Goal: Task Accomplishment & Management: Manage account settings

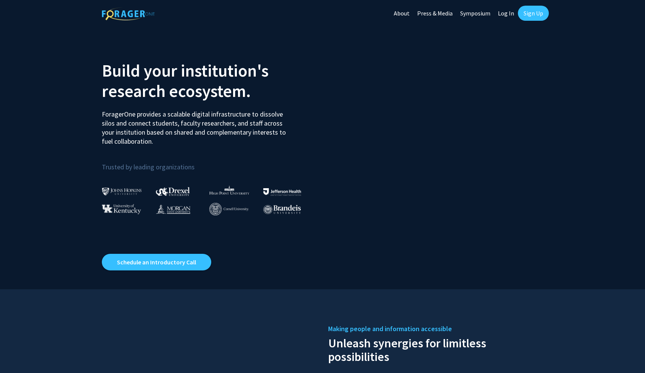
click at [532, 15] on link "Sign Up" at bounding box center [533, 13] width 31 height 15
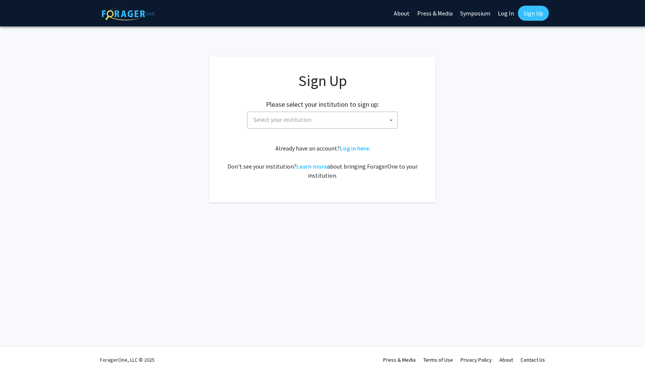
click at [347, 120] on span "Select your institution" at bounding box center [324, 119] width 147 height 15
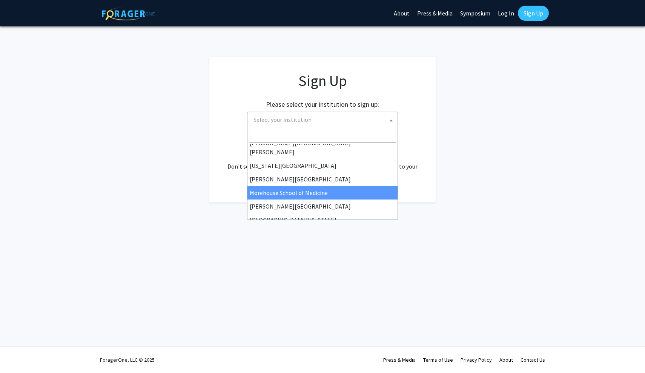
scroll to position [166, 0]
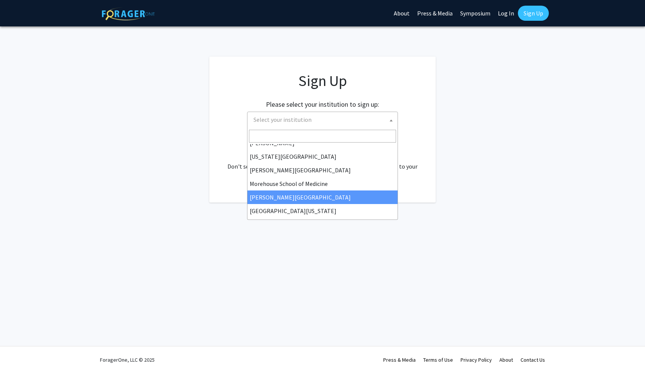
select select "20"
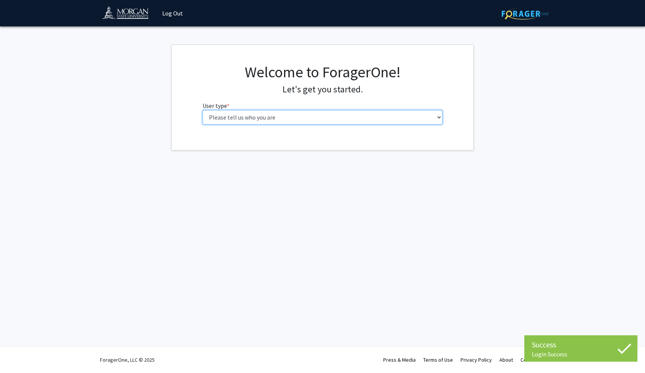
select select "1: undergrad"
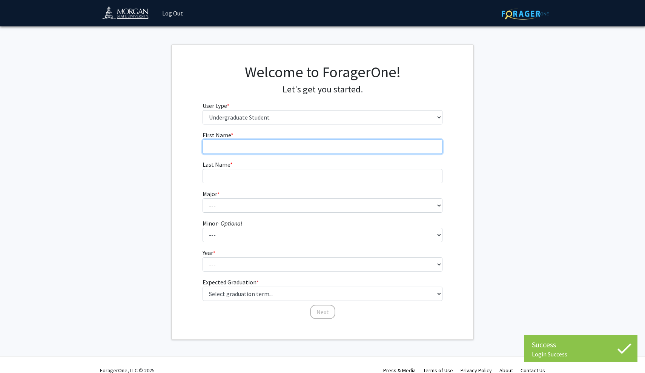
click at [332, 148] on input "First Name * required" at bounding box center [323, 147] width 240 height 14
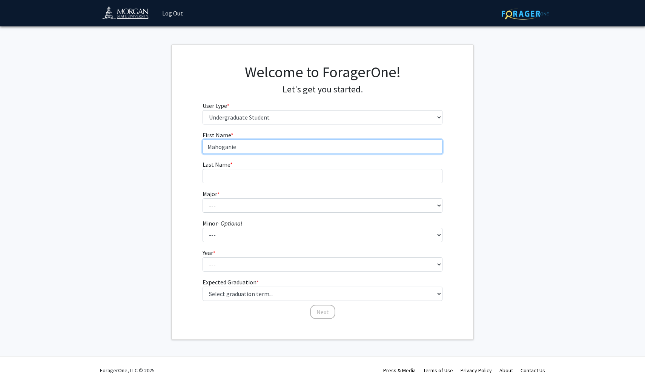
type input "Mahoganie"
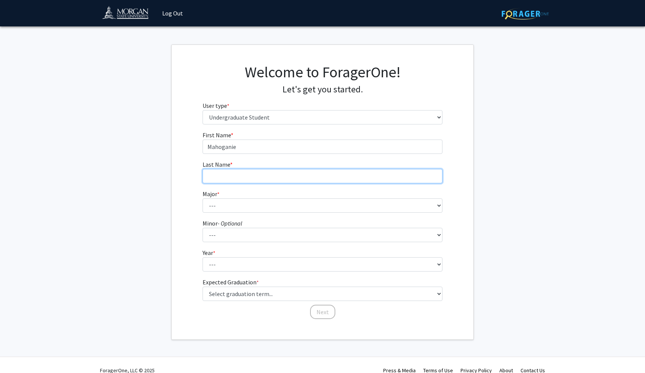
click at [292, 182] on input "Last Name * required" at bounding box center [323, 176] width 240 height 14
type input "[PERSON_NAME]"
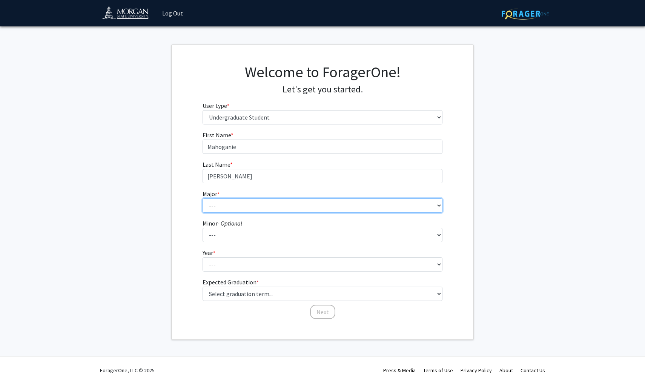
select select "9: 1599"
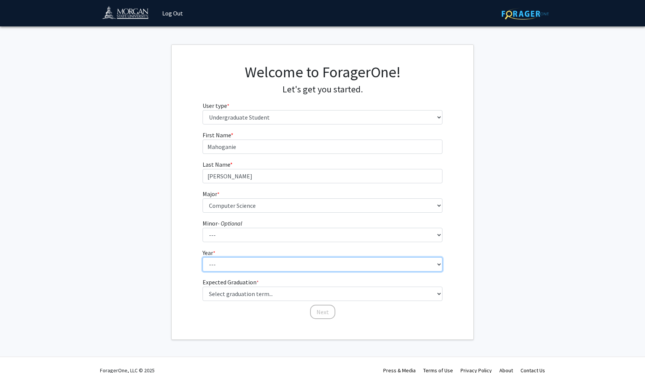
select select "1: first-year"
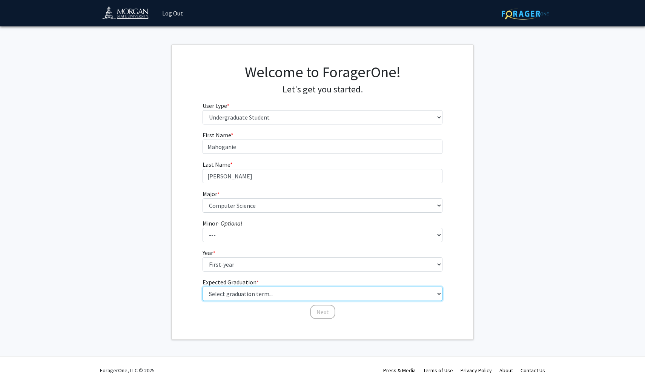
select select "17: spring_2029"
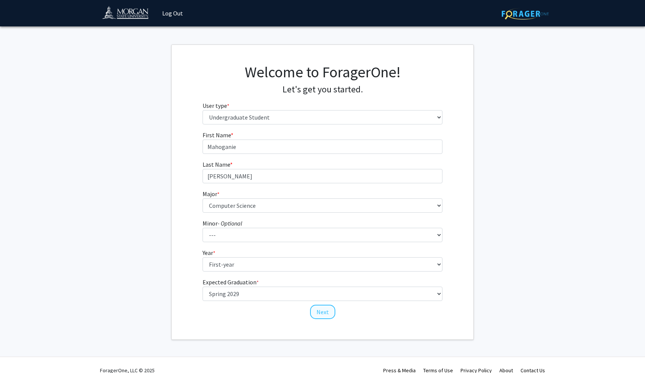
click at [323, 310] on button "Next" at bounding box center [322, 312] width 25 height 14
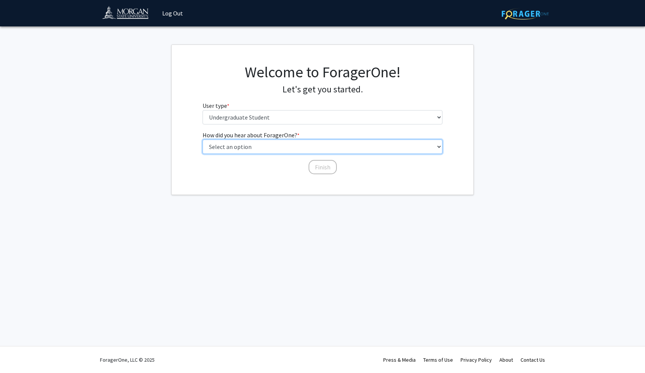
select select "2: faculty_recommendation"
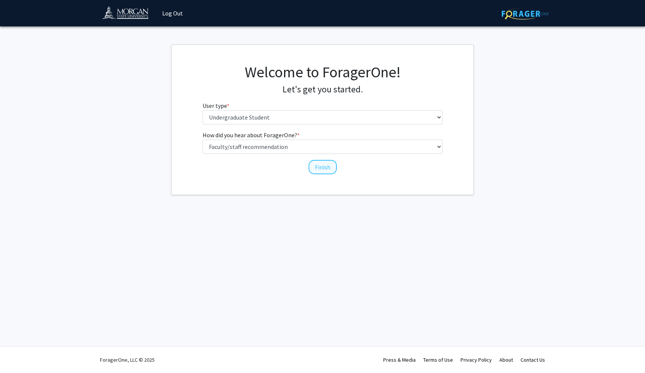
click at [318, 168] on button "Finish" at bounding box center [323, 167] width 28 height 14
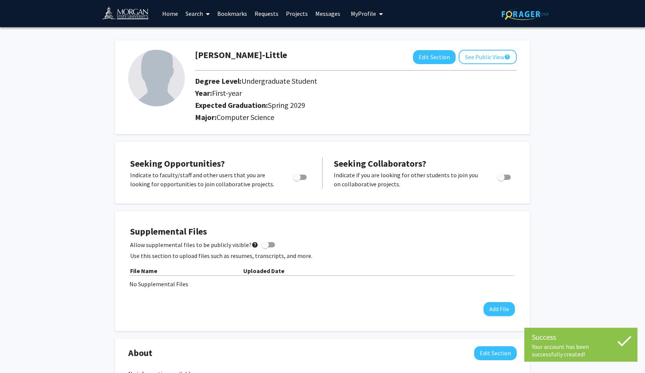
click at [574, 40] on div "[PERSON_NAME]-Little Edit Section See Public View help Degree Level: Undergradu…" at bounding box center [322, 356] width 645 height 658
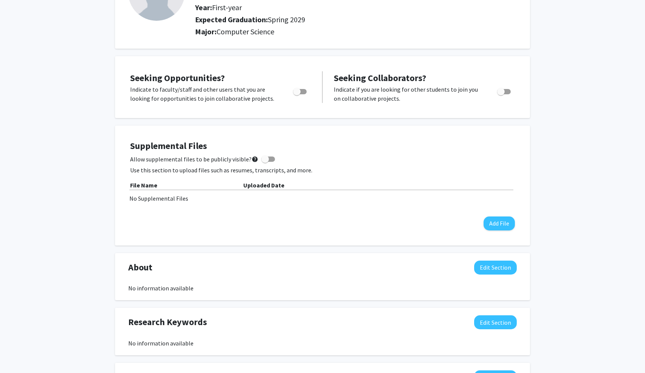
scroll to position [89, 0]
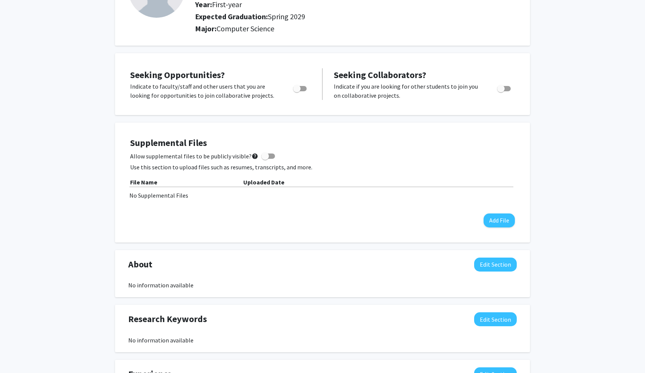
click at [264, 157] on span at bounding box center [266, 156] width 8 height 8
click at [265, 159] on input "Allow supplemental files to be publicly visible? help" at bounding box center [265, 159] width 0 height 0
click at [268, 159] on span at bounding box center [272, 156] width 8 height 8
click at [265, 159] on input "Allow supplemental files to be publicly visible? help" at bounding box center [265, 159] width 0 height 0
checkbox input "false"
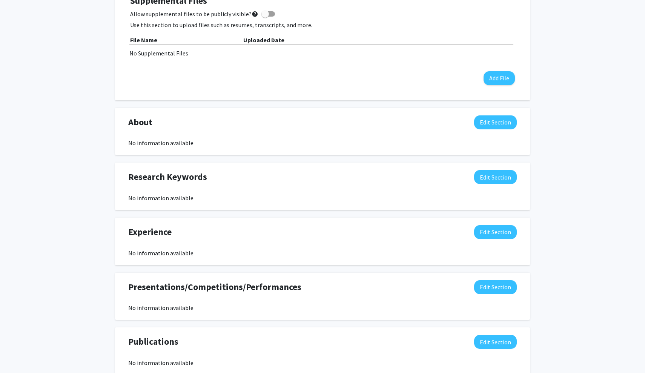
scroll to position [231, 0]
click at [486, 181] on button "Edit Section" at bounding box center [495, 177] width 43 height 14
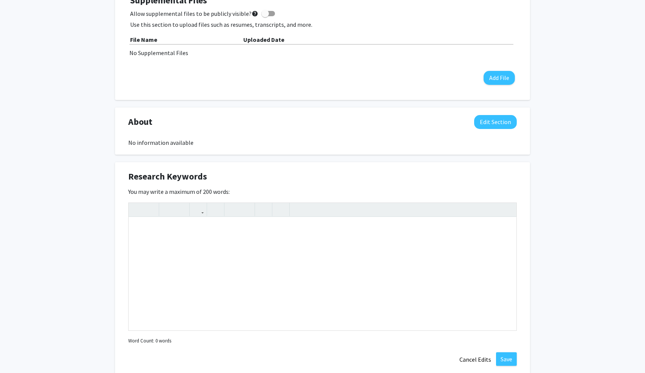
click at [552, 193] on div "[PERSON_NAME]-Little Edit Section See Public View help Degree Level: Undergradu…" at bounding box center [322, 207] width 645 height 823
click at [465, 358] on button "Cancel Edits" at bounding box center [476, 359] width 42 height 14
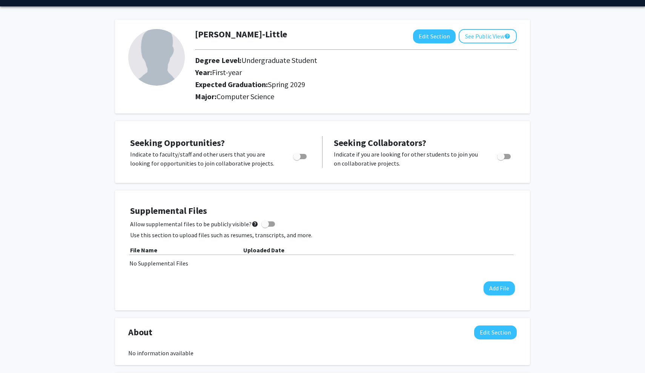
scroll to position [21, 0]
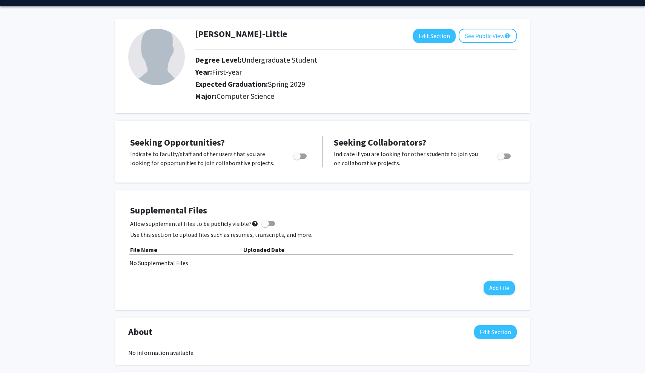
click at [306, 158] on span "Toggle" at bounding box center [300, 156] width 14 height 5
click at [297, 159] on input "Are you actively seeking opportunities?" at bounding box center [297, 159] width 0 height 0
checkbox input "true"
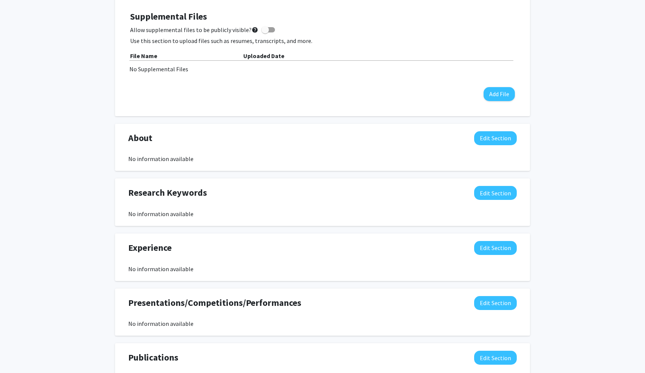
scroll to position [227, 0]
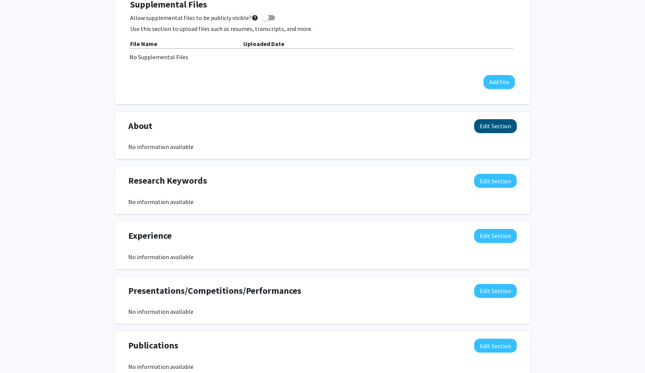
click at [498, 128] on button "Edit Section" at bounding box center [495, 126] width 43 height 14
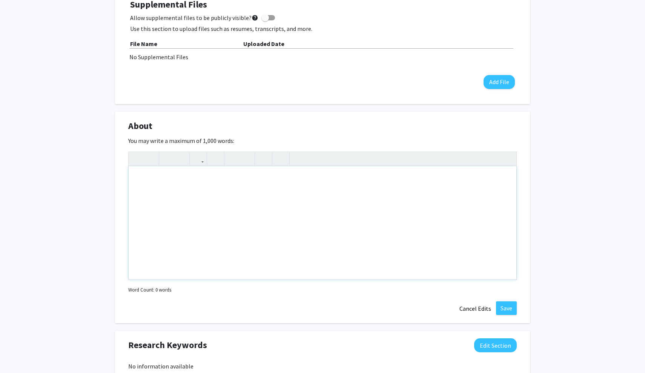
click at [400, 208] on div "Note to users with screen readers: Please deactivate our accessibility plugin f…" at bounding box center [323, 222] width 388 height 113
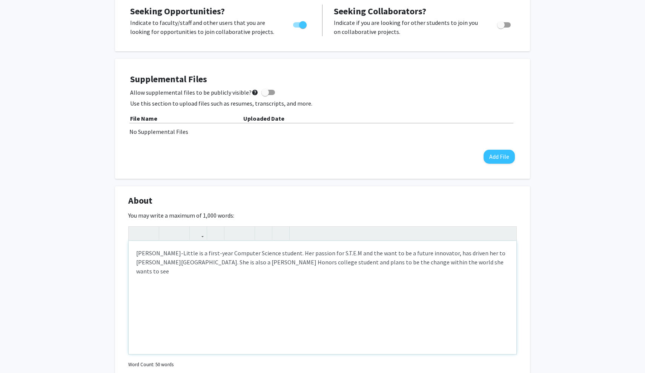
scroll to position [156, 0]
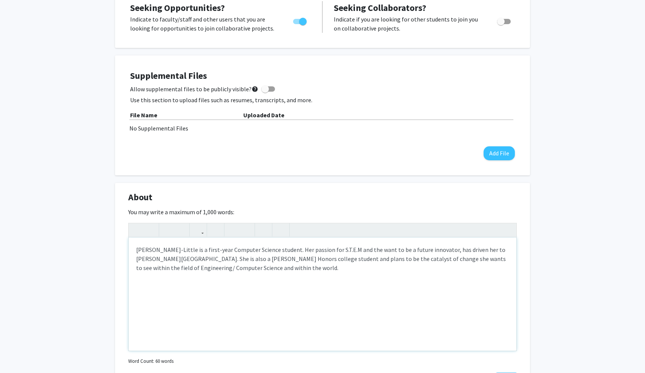
type textarea "[PERSON_NAME]-Little is a first-year Computer Science student. Her passion for …"
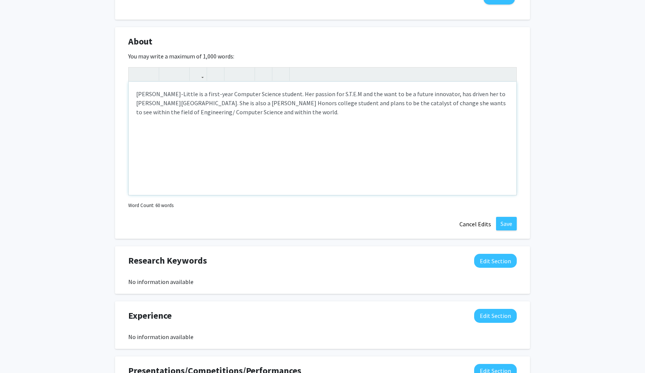
scroll to position [330, 0]
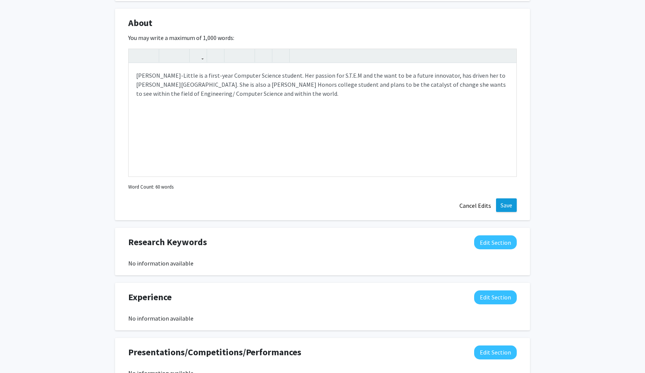
click at [505, 209] on button "Save" at bounding box center [506, 205] width 21 height 14
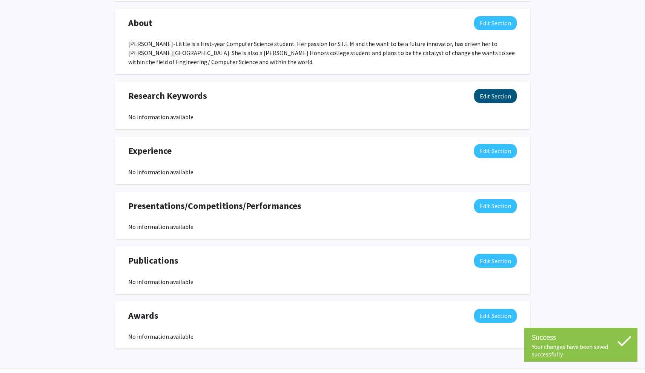
click at [481, 99] on button "Edit Section" at bounding box center [495, 96] width 43 height 14
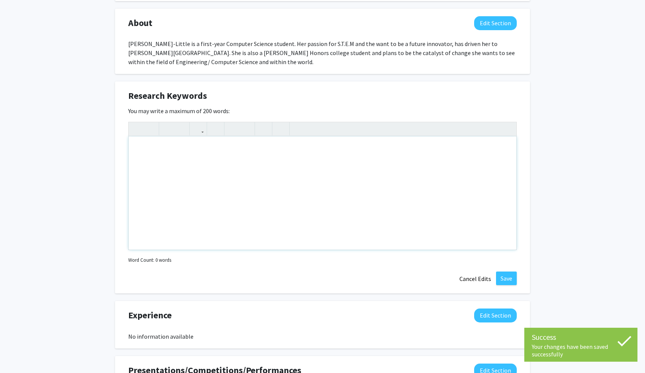
click at [405, 163] on div "Note to users with screen readers: Please deactivate our accessibility plugin f…" at bounding box center [323, 193] width 388 height 113
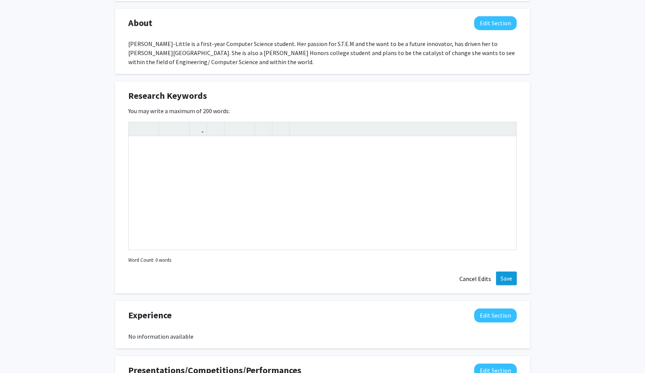
click at [506, 280] on button "Save" at bounding box center [506, 279] width 21 height 14
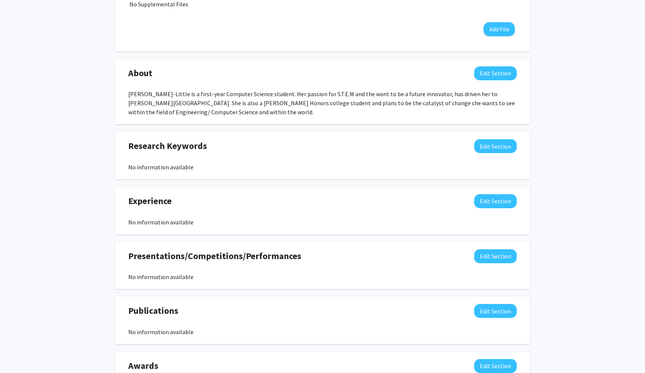
scroll to position [281, 0]
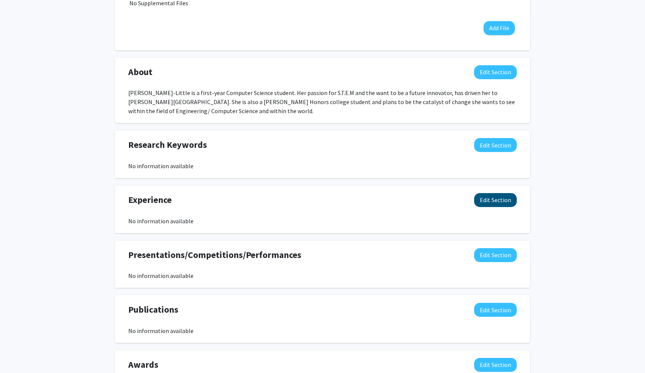
click at [490, 204] on button "Edit Section" at bounding box center [495, 200] width 43 height 14
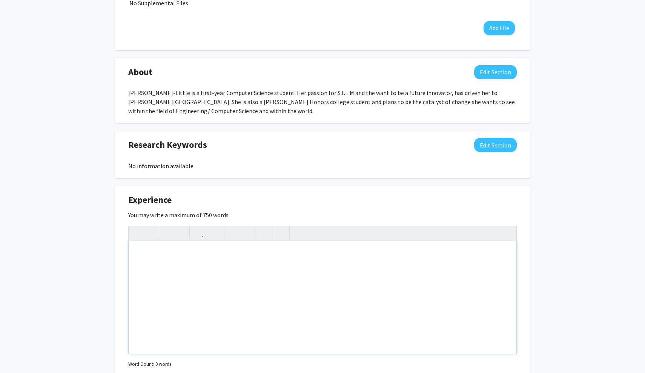
click at [395, 267] on div "Note to users with screen readers: Please deactivate our accessibility plugin f…" at bounding box center [323, 297] width 388 height 113
click at [236, 235] on icon "button" at bounding box center [233, 233] width 6 height 12
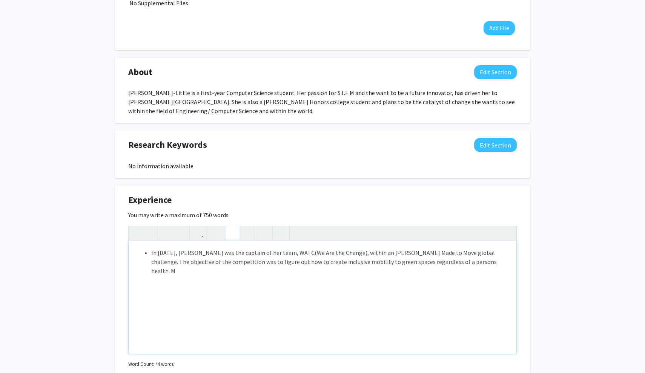
type textarea "<ul><li>In [DATE], [PERSON_NAME] was the captain of her team, WATC(We Are the C…"
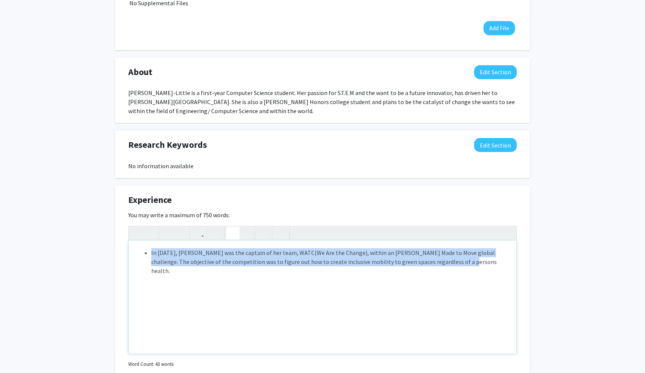
drag, startPoint x: 151, startPoint y: 253, endPoint x: 452, endPoint y: 273, distance: 301.8
click at [452, 273] on div "In [DATE], [PERSON_NAME] was the captain of her team, WATC(We Are the Change), …" at bounding box center [323, 297] width 388 height 113
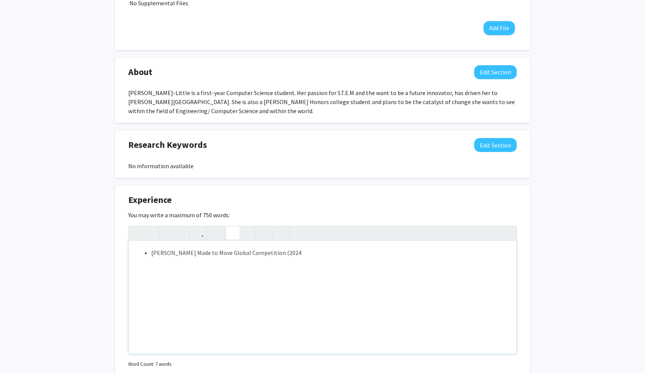
type textarea "<ul><li>[PERSON_NAME] Made to Move Global Competition (2024)</li></ul>"
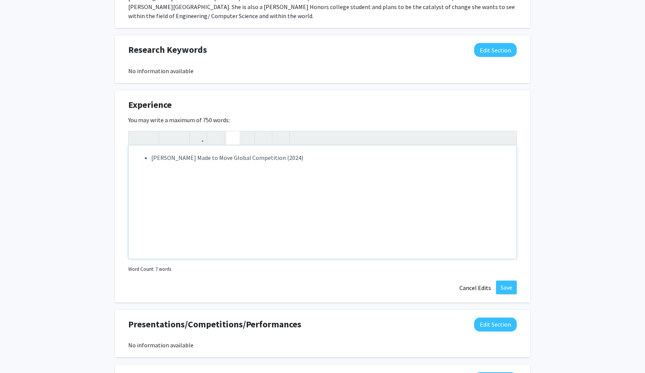
scroll to position [497, 0]
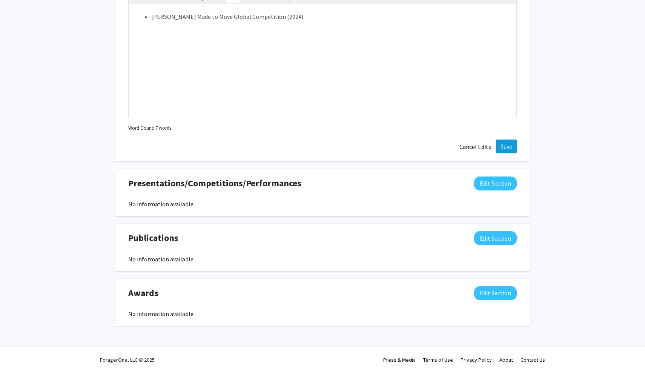
click at [509, 142] on button "Save" at bounding box center [506, 147] width 21 height 14
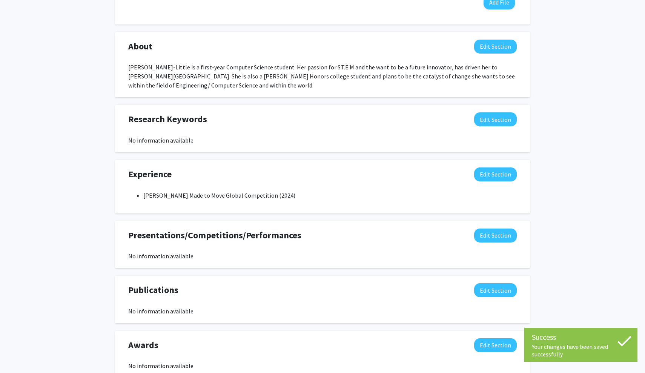
scroll to position [307, 0]
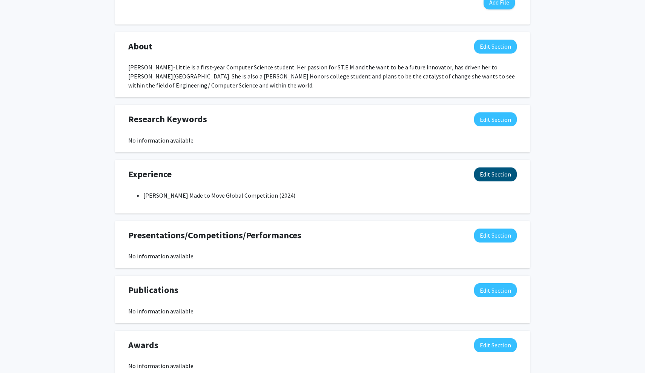
click at [497, 174] on button "Edit Section" at bounding box center [495, 175] width 43 height 14
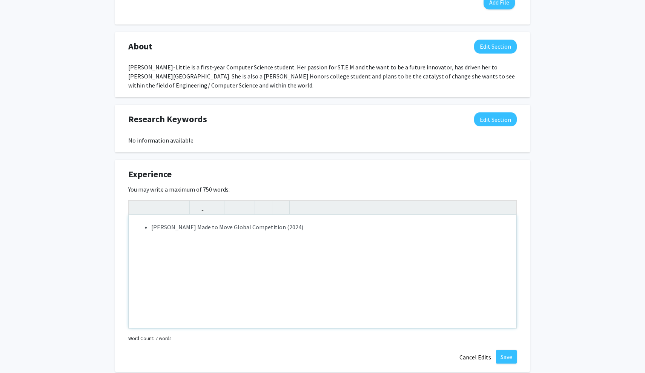
click at [233, 228] on li "[PERSON_NAME] Made to Move Global Competition (2024)" at bounding box center [330, 227] width 358 height 9
copy li "[PERSON_NAME] Made to Move Global Competition (2024)"
click at [513, 360] on button "Save" at bounding box center [506, 357] width 21 height 14
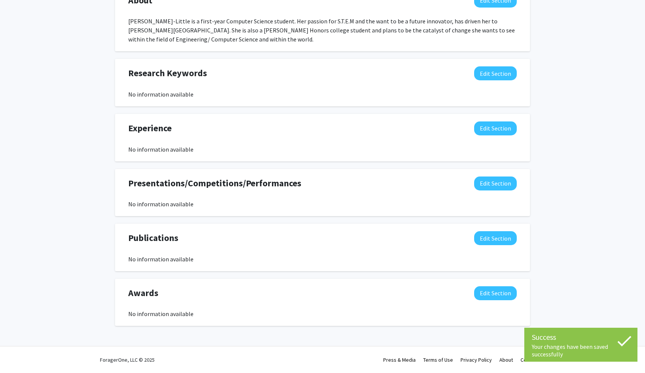
scroll to position [354, 0]
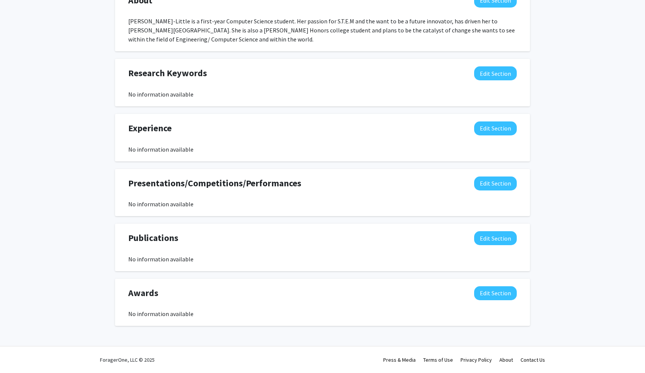
click at [497, 192] on div "Presentations/Competitions/Performances Edit Section" at bounding box center [323, 185] width 400 height 17
click at [492, 178] on button "Edit Section" at bounding box center [495, 184] width 43 height 14
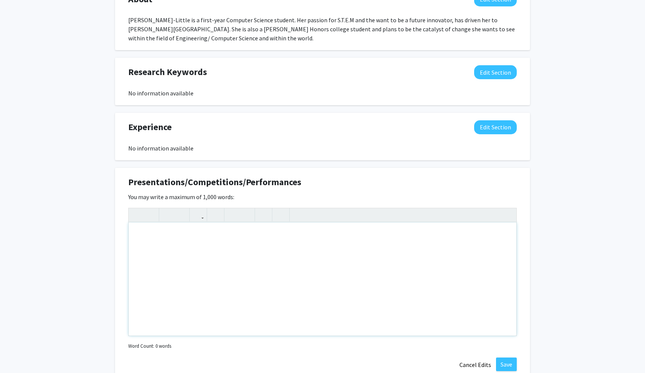
click at [357, 242] on div "Note to users with screen readers: Please deactivate our accessibility plugin f…" at bounding box center [323, 279] width 388 height 113
paste div "Note to users with screen readers: Please deactivate our accessibility plugin f…"
type textarea "<p>[PERSON_NAME] Made to Move Global Competition (2024)</p>"
click at [138, 238] on p "[PERSON_NAME] Made to Move Global Competition (2024)" at bounding box center [322, 234] width 373 height 9
type textarea "<p><ul><li><span style="font-size: 1rem;">[PERSON_NAME] Made to Move Global Com…"
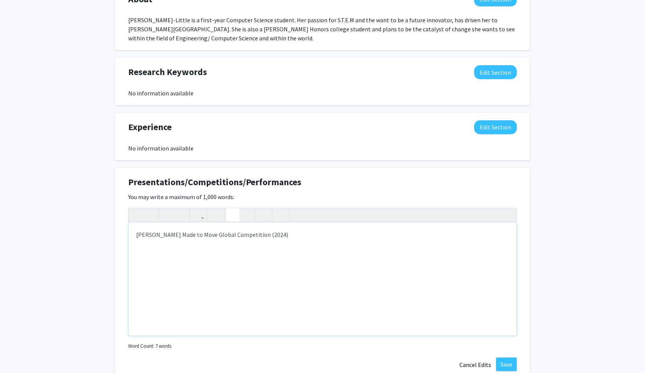
click at [234, 215] on icon "button" at bounding box center [233, 215] width 6 height 12
click at [512, 370] on button "Save" at bounding box center [506, 365] width 21 height 14
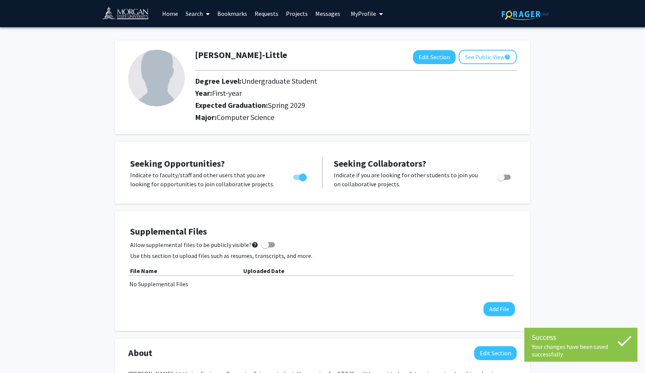
scroll to position [0, 0]
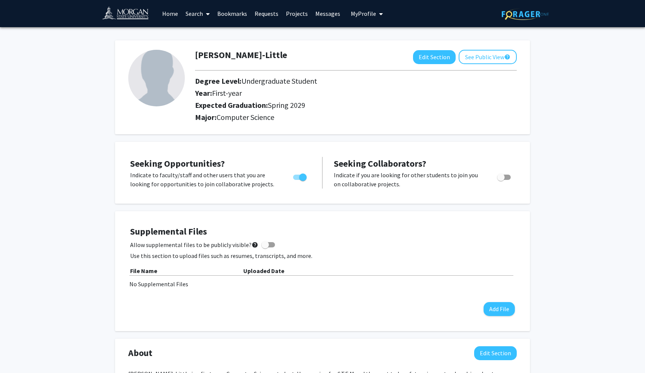
click at [455, 56] on div "Edit Section See Public View help" at bounding box center [465, 57] width 104 height 14
click at [438, 58] on button "Edit Section" at bounding box center [434, 57] width 43 height 14
select select "first-year"
select select "45: spring_2029"
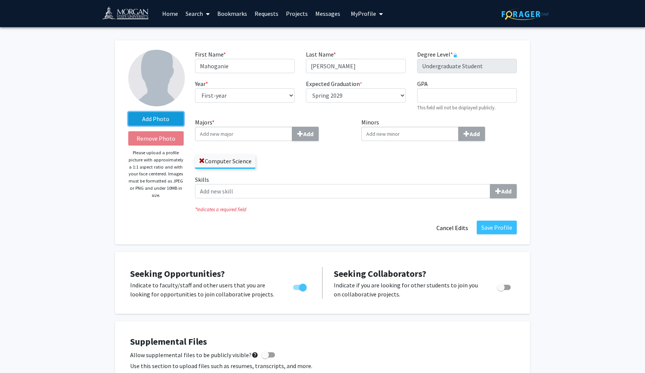
click at [160, 119] on label "Add Photo" at bounding box center [155, 119] width 55 height 14
click at [0, 0] on input "Add Photo" at bounding box center [0, 0] width 0 height 0
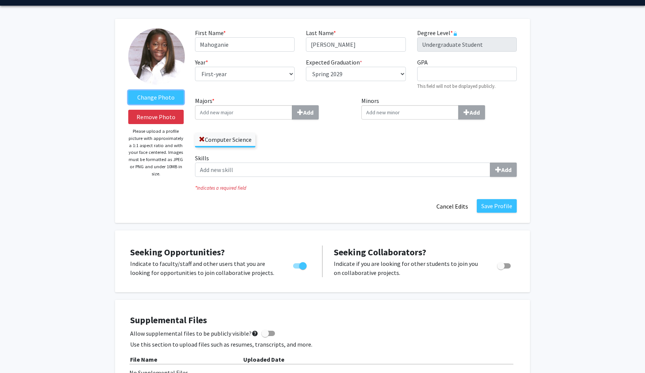
scroll to position [23, 0]
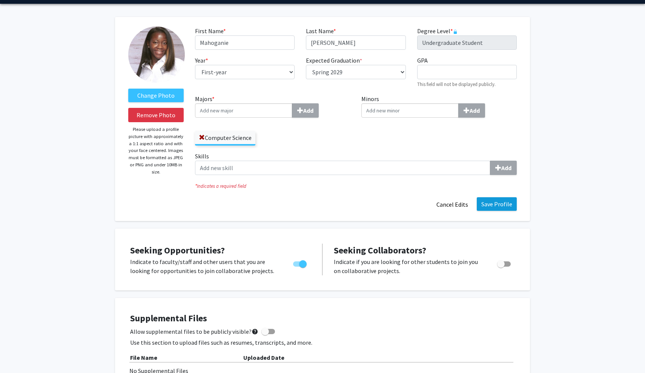
click at [501, 203] on button "Save Profile" at bounding box center [497, 204] width 40 height 14
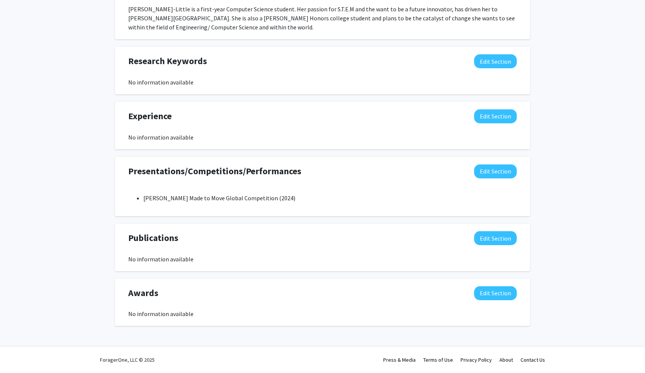
scroll to position [366, 0]
